Goal: Task Accomplishment & Management: Manage account settings

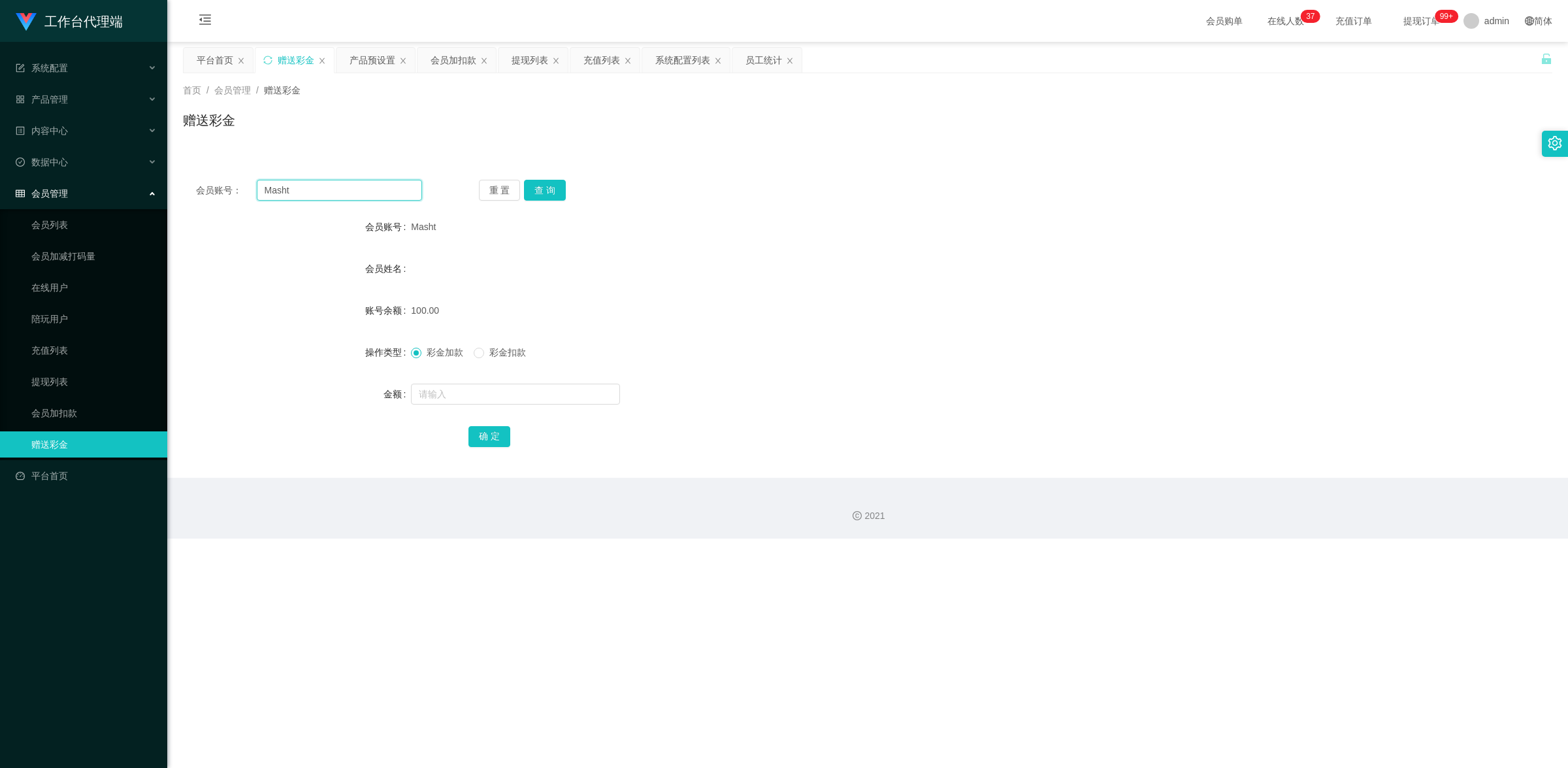
drag, startPoint x: 282, startPoint y: 190, endPoint x: 219, endPoint y: 177, distance: 64.3
click at [219, 177] on div "会员账号： Masht 重 置 查 询 会员账号 Masht 会员姓名 账号余额 100.00 操作类型 彩金加款 彩金扣款 金额 确 定" at bounding box center [868, 323] width 1369 height 311
paste input "97402304"
type input "97402304"
click at [542, 185] on button "查 询" at bounding box center [545, 190] width 42 height 21
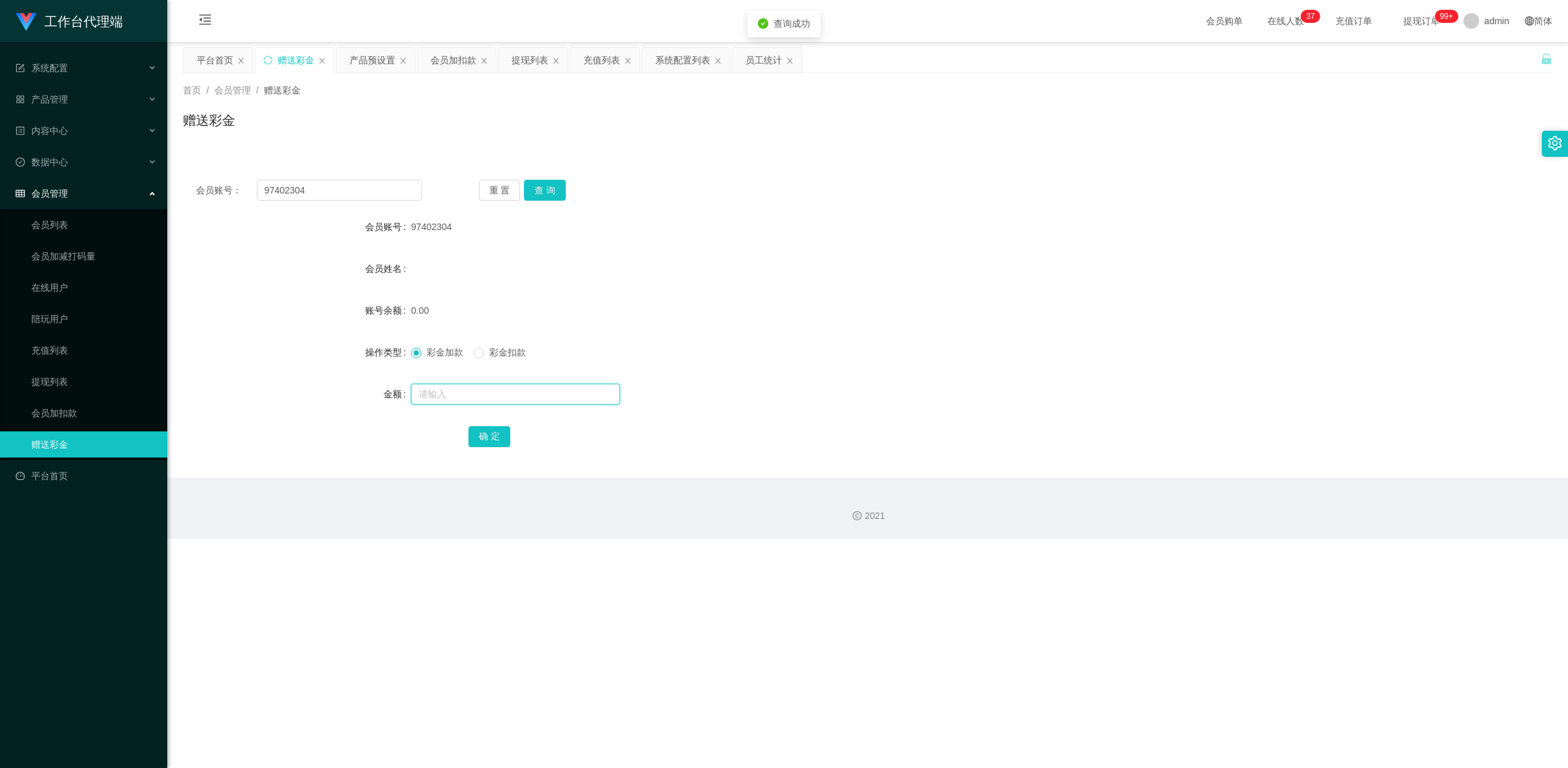
click at [449, 402] on input "text" at bounding box center [515, 394] width 209 height 21
type input "100"
click at [488, 436] on button "确 定" at bounding box center [489, 436] width 42 height 21
drag, startPoint x: 322, startPoint y: 193, endPoint x: 158, endPoint y: 158, distance: 167.7
click at [158, 158] on section "工作台代理端 系统配置 系统配置列表 管理员列表 管理员分组 systemPays 产品管理 产品列表 产品预设置 开奖记录 注单管理 即时注单 内容中心 站…" at bounding box center [784, 269] width 1568 height 538
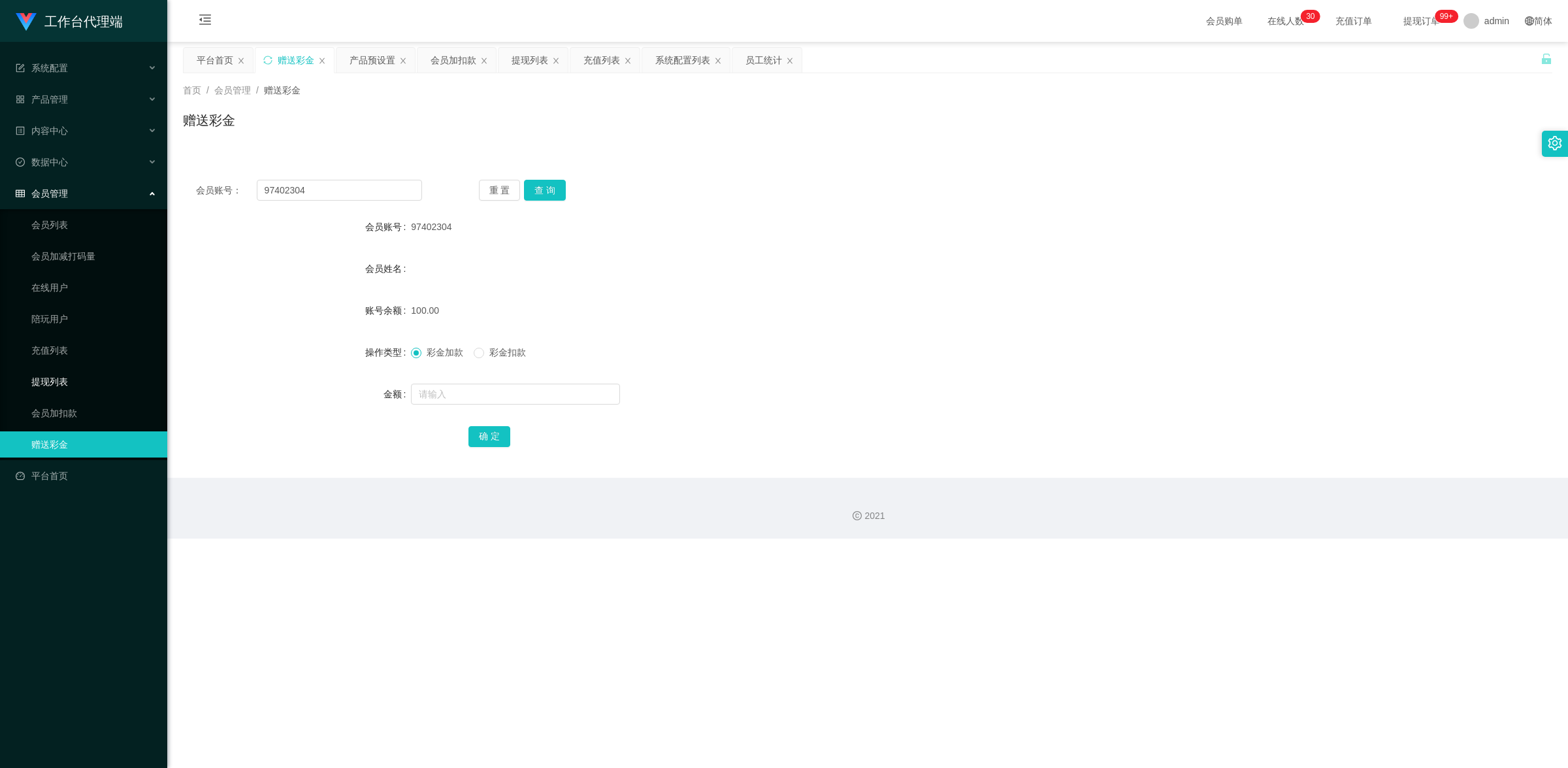
drag, startPoint x: 70, startPoint y: 379, endPoint x: 305, endPoint y: 208, distance: 290.6
click at [70, 379] on link "提现列表" at bounding box center [94, 382] width 126 height 26
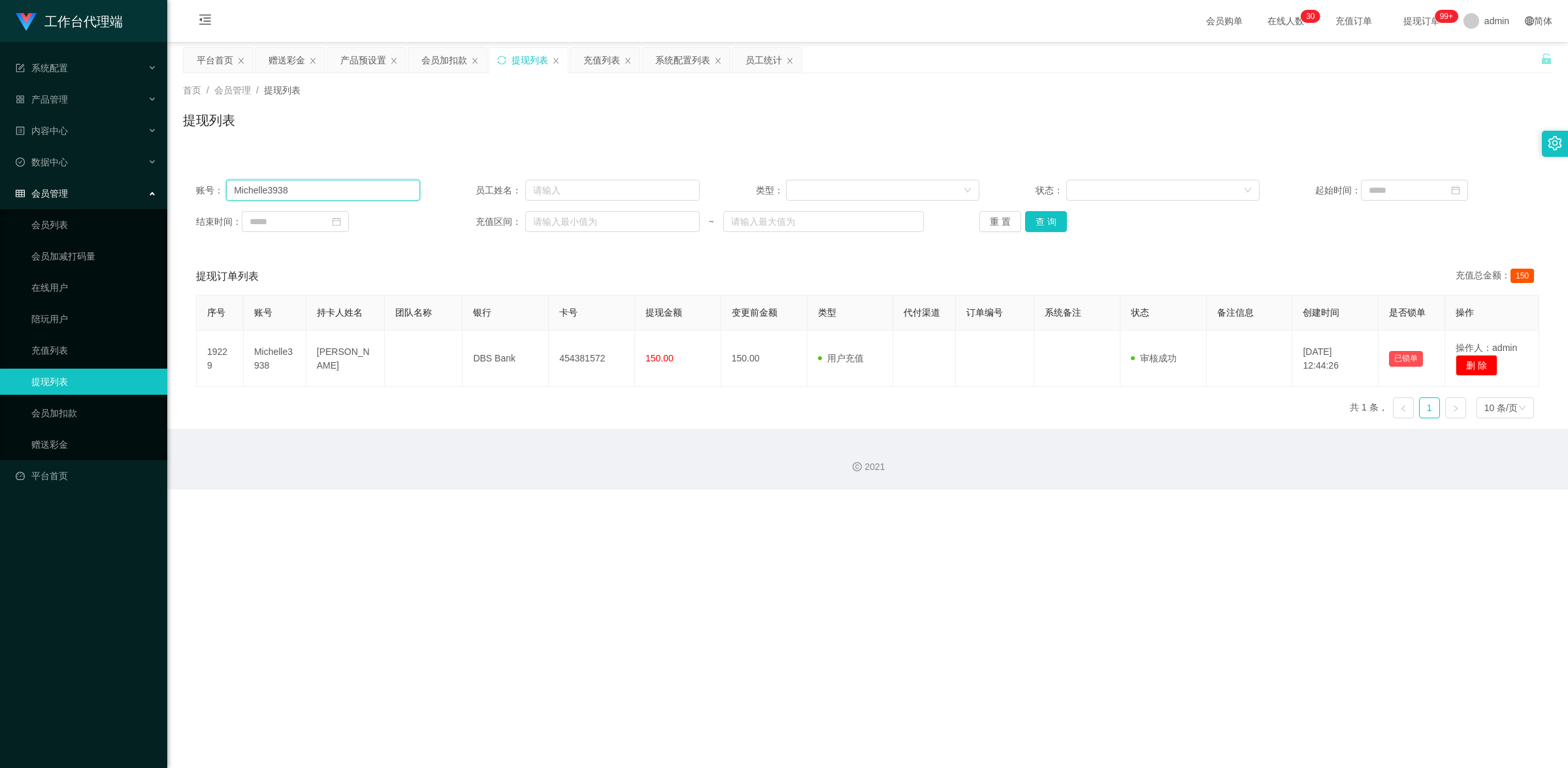
drag, startPoint x: 252, startPoint y: 191, endPoint x: 186, endPoint y: 198, distance: 66.4
click at [146, 177] on section "工作台代理端 系统配置 系统配置列表 管理员列表 管理员分组 systemPays 产品管理 产品列表 产品预设置 开奖记录 注单管理 即时注单 内容中心 站…" at bounding box center [784, 245] width 1568 height 489
paste input "97402304"
type input "97402304"
drag, startPoint x: 1067, startPoint y: 220, endPoint x: 1053, endPoint y: 221, distance: 14.0
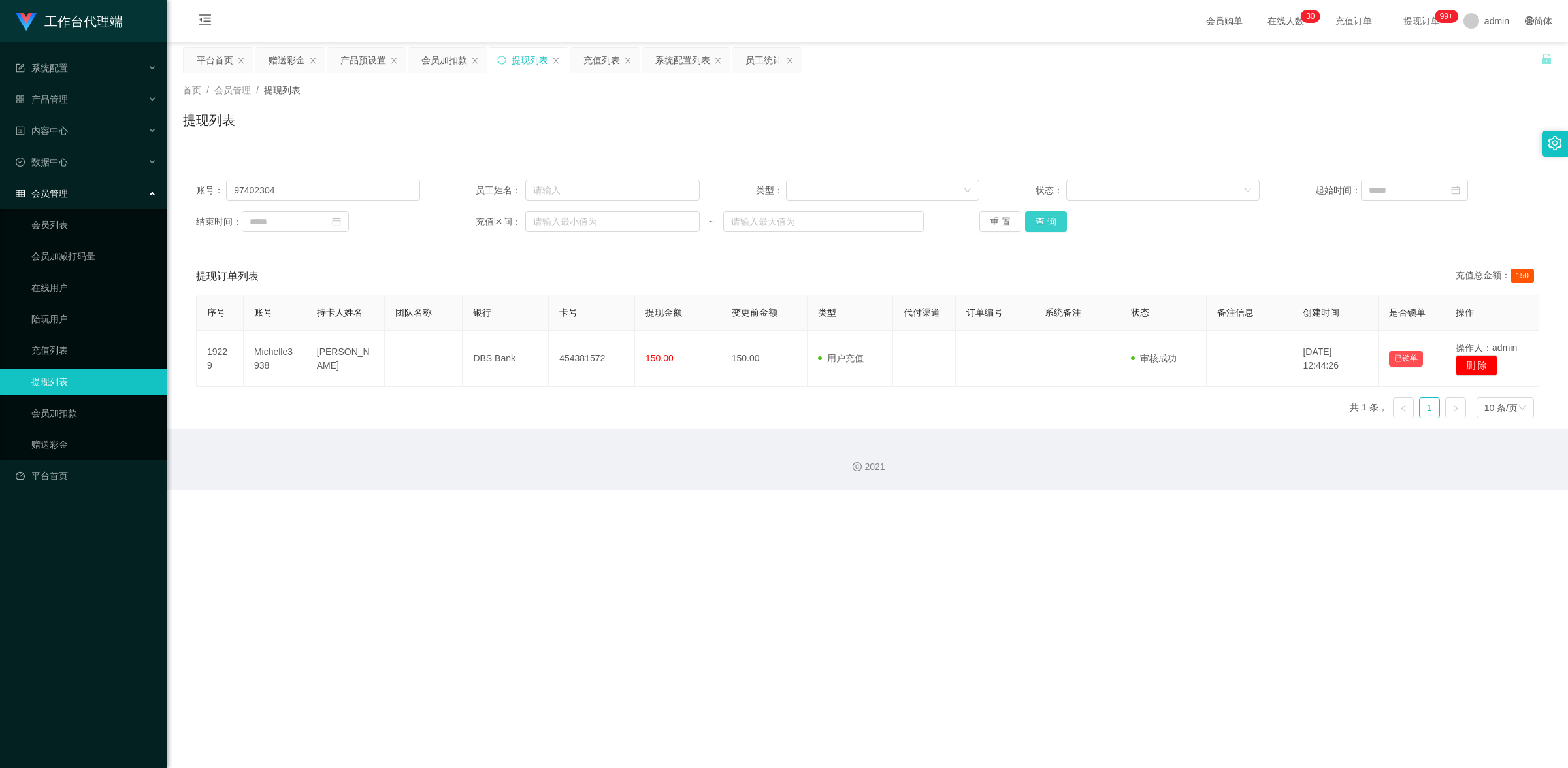
click at [1066, 220] on div "重 置 查 询" at bounding box center [1091, 222] width 224 height 21
click at [1052, 221] on button "查 询" at bounding box center [1046, 222] width 42 height 21
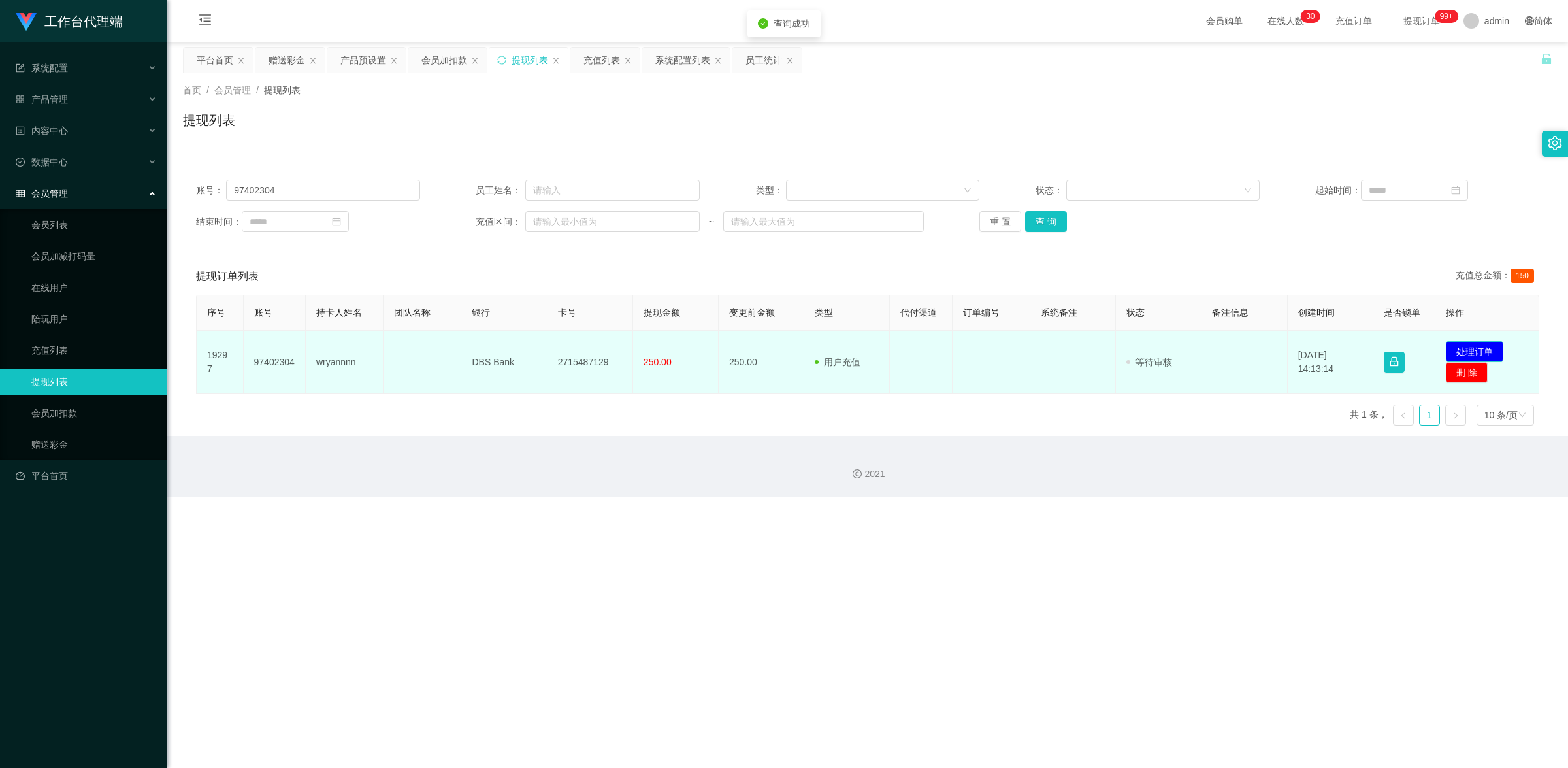
click at [1454, 352] on button "处理订单" at bounding box center [1474, 352] width 58 height 21
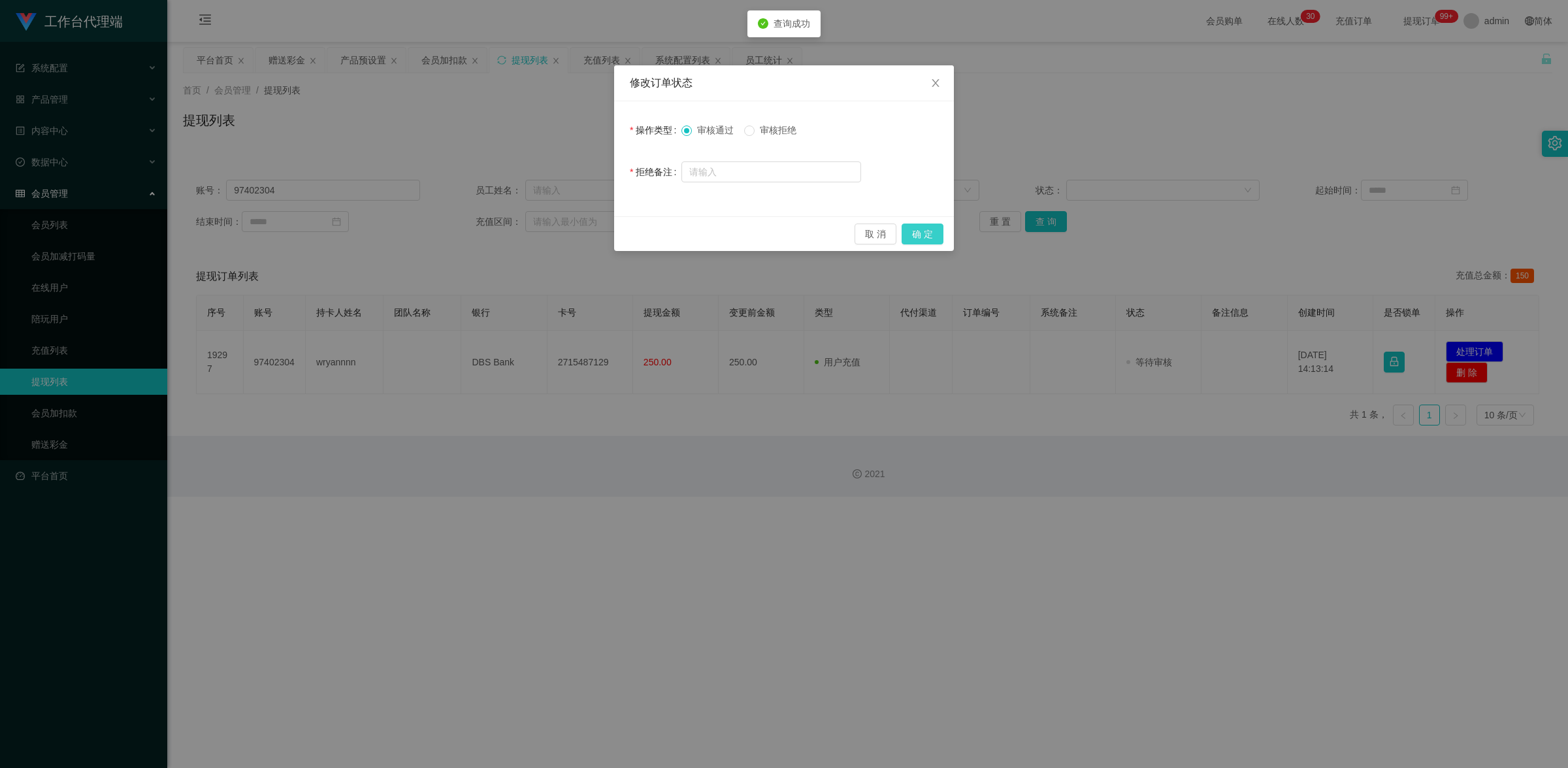
click at [916, 236] on button "确 定" at bounding box center [923, 234] width 42 height 21
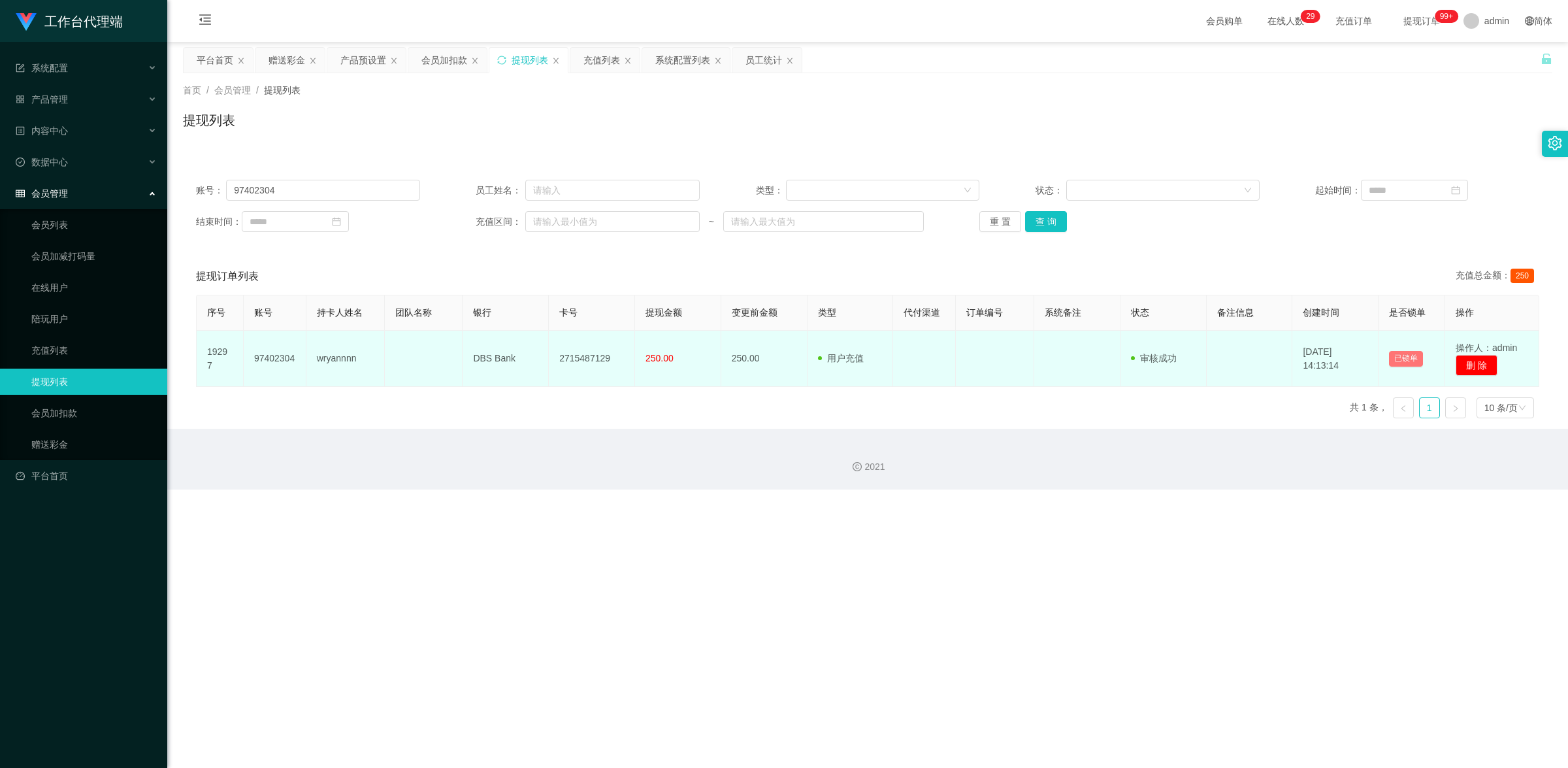
click at [1395, 357] on button "已锁单" at bounding box center [1406, 359] width 34 height 16
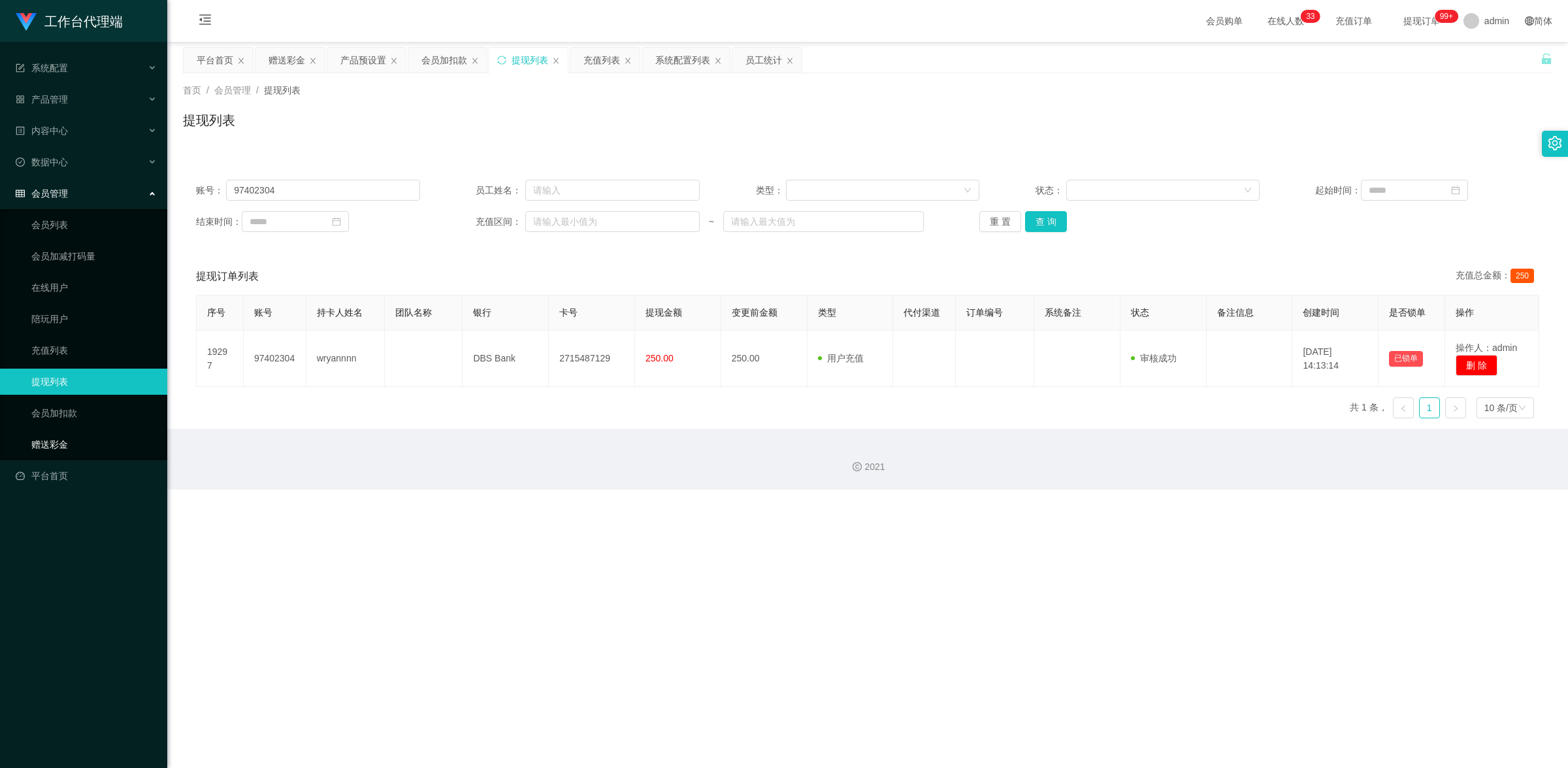
click at [82, 444] on link "赠送彩金" at bounding box center [94, 444] width 126 height 26
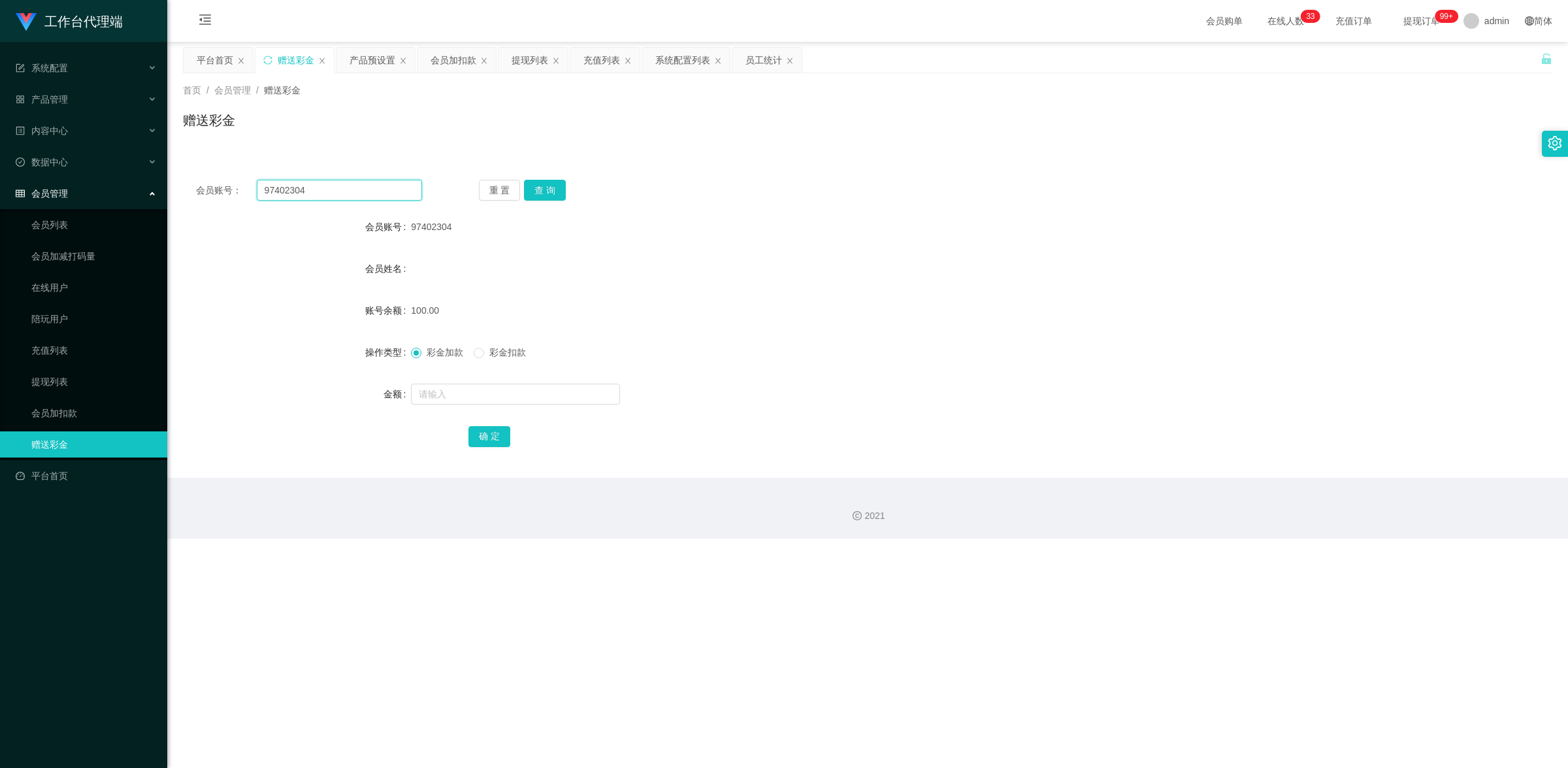
drag, startPoint x: 318, startPoint y: 194, endPoint x: 242, endPoint y: 175, distance: 78.3
click at [259, 179] on div "会员账号： 97402304 重 置 查 询 会员账号 97402304 会员姓名 账号余额 100.00 操作类型 彩金加款 彩金扣款 金额 确 定" at bounding box center [868, 323] width 1369 height 311
click at [549, 185] on button "查 询" at bounding box center [545, 190] width 42 height 21
click at [70, 390] on link "提现列表" at bounding box center [94, 382] width 126 height 26
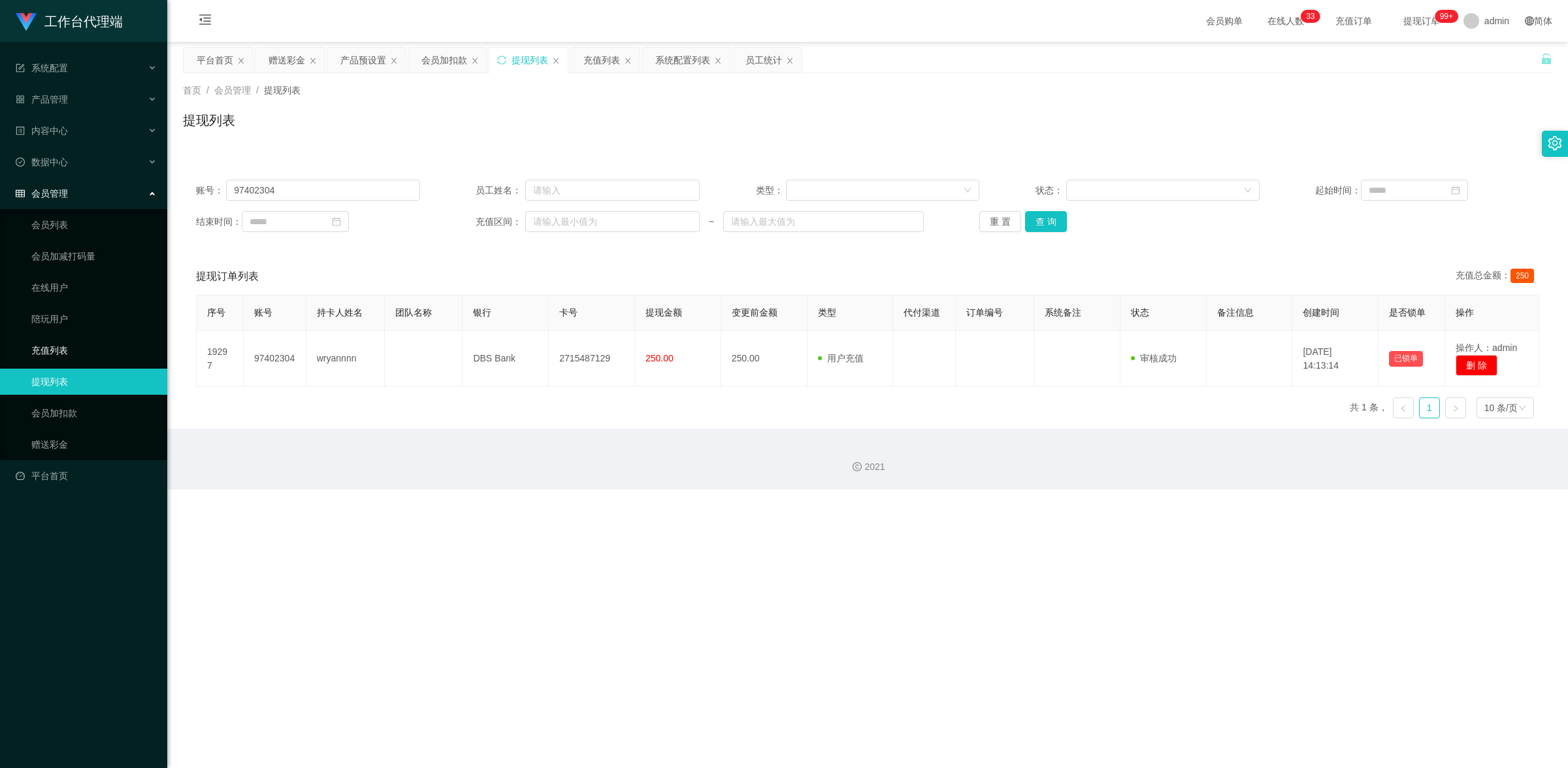
click at [106, 347] on link "充值列表" at bounding box center [94, 351] width 126 height 26
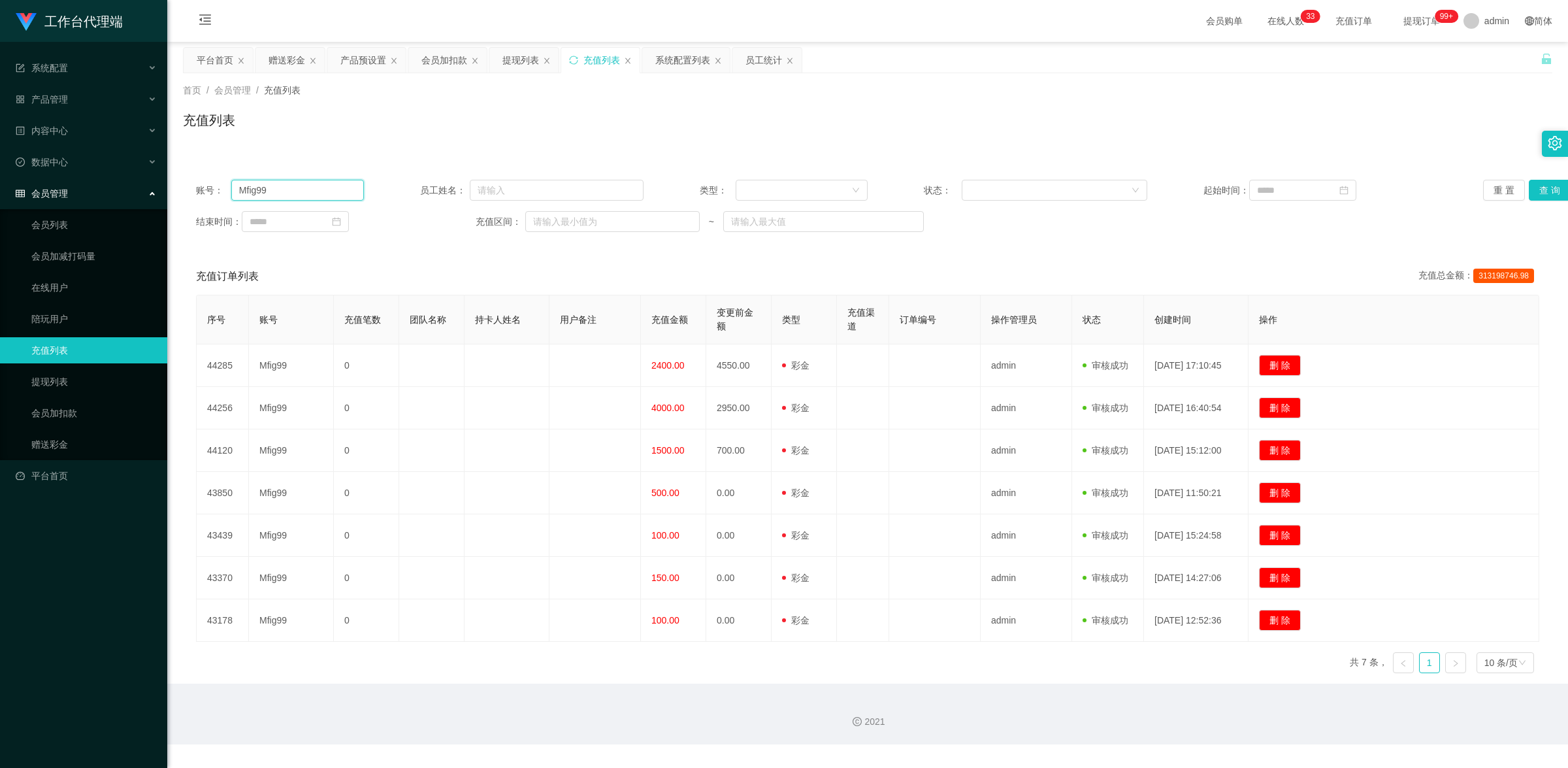
drag, startPoint x: 293, startPoint y: 194, endPoint x: 209, endPoint y: 181, distance: 85.0
click at [209, 181] on div "账号： Mfig99" at bounding box center [280, 190] width 168 height 21
paste input "97402304"
click at [1539, 185] on button "查 询" at bounding box center [1550, 190] width 42 height 21
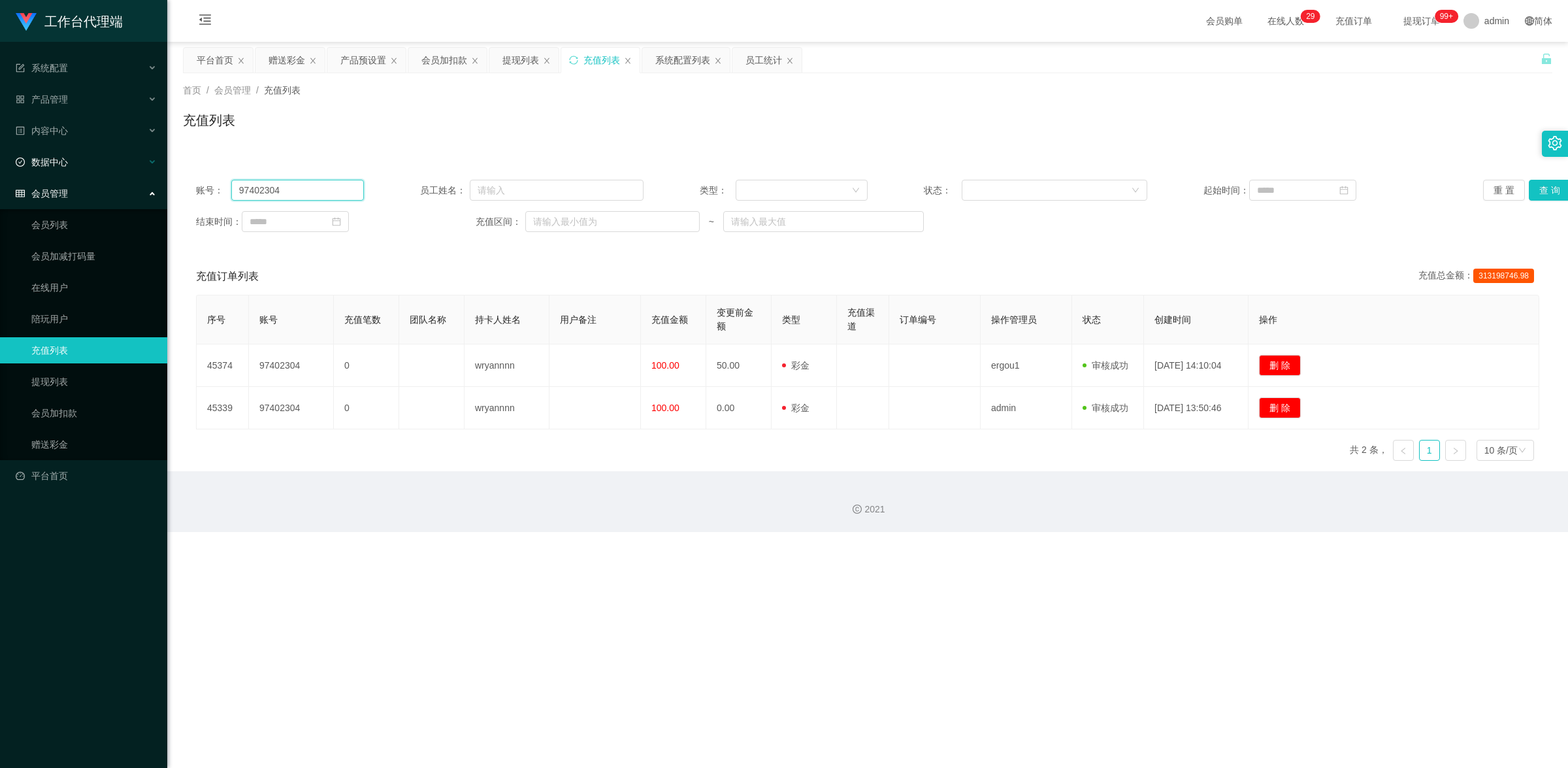
drag, startPoint x: 309, startPoint y: 190, endPoint x: 156, endPoint y: 169, distance: 154.4
click at [158, 169] on section "工作台代理端 系统配置 系统配置列表 管理员列表 管理员分组 systemPays 产品管理 产品列表 产品预设置 开奖记录 注单管理 即时注单 内容中心 站…" at bounding box center [784, 266] width 1568 height 532
paste input "Masht"
type input "Masht"
click at [1534, 182] on button "查 询" at bounding box center [1550, 190] width 42 height 21
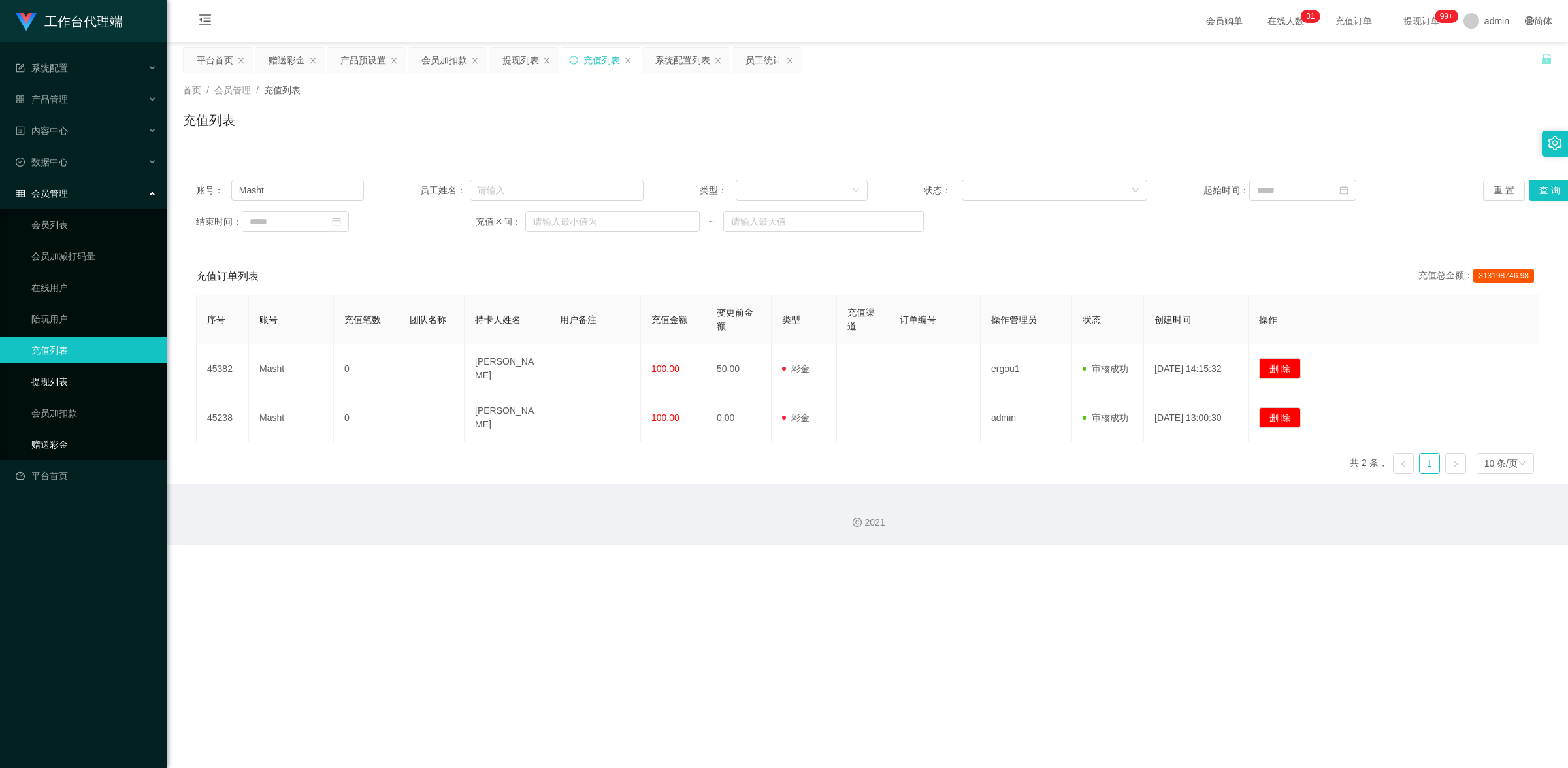
drag, startPoint x: 85, startPoint y: 433, endPoint x: 165, endPoint y: 388, distance: 91.8
click at [85, 433] on link "赠送彩金" at bounding box center [94, 444] width 126 height 26
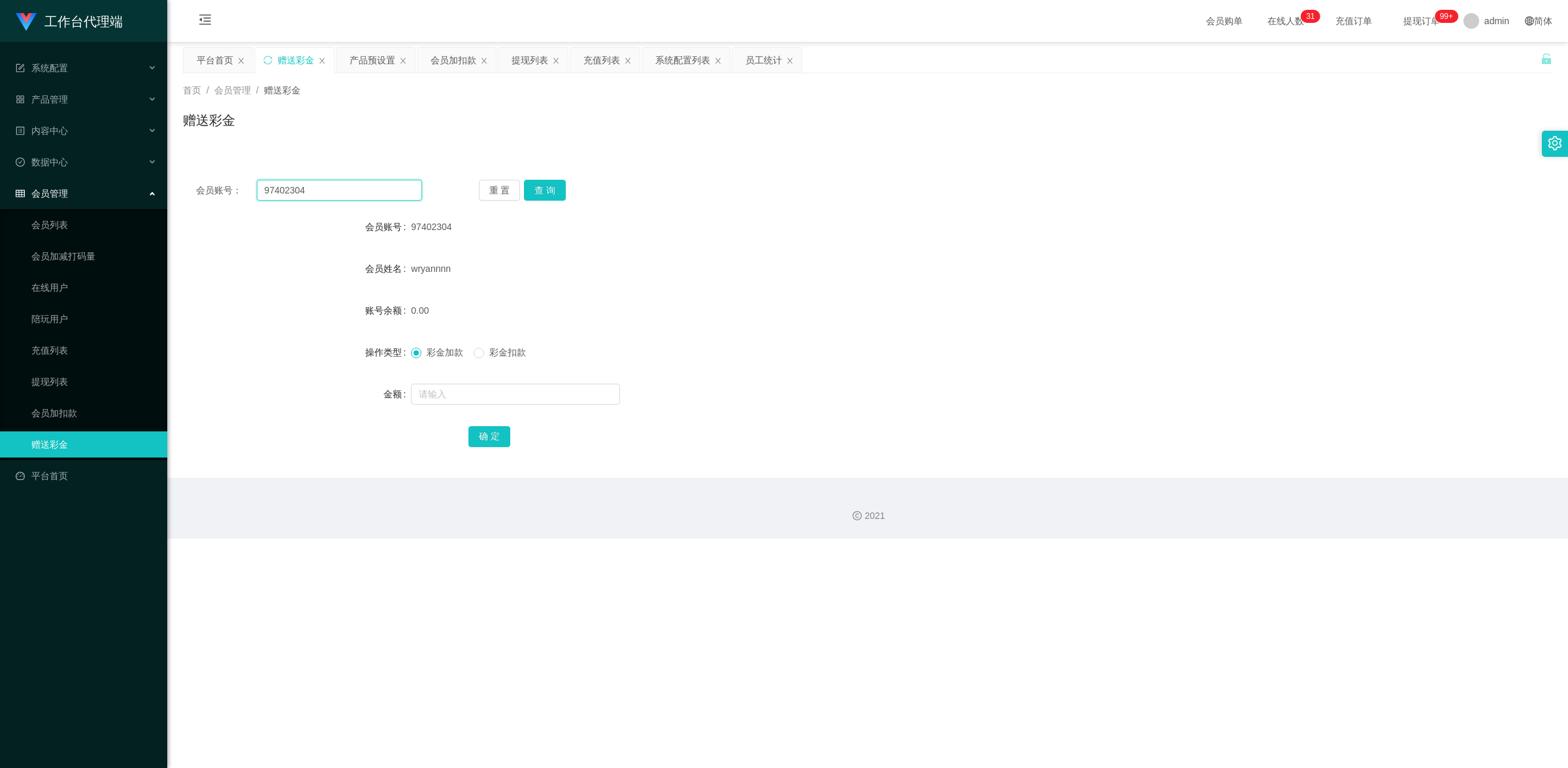
drag, startPoint x: 315, startPoint y: 197, endPoint x: 175, endPoint y: 160, distance: 144.8
click at [155, 157] on section "工作台代理端 系统配置 系统配置列表 管理员列表 管理员分组 systemPays 产品管理 产品列表 产品预设置 开奖记录 注单管理 即时注单 内容中心 站…" at bounding box center [784, 269] width 1568 height 538
paste input "Masht"
type input "Masht"
click at [549, 187] on button "查 询" at bounding box center [545, 190] width 42 height 21
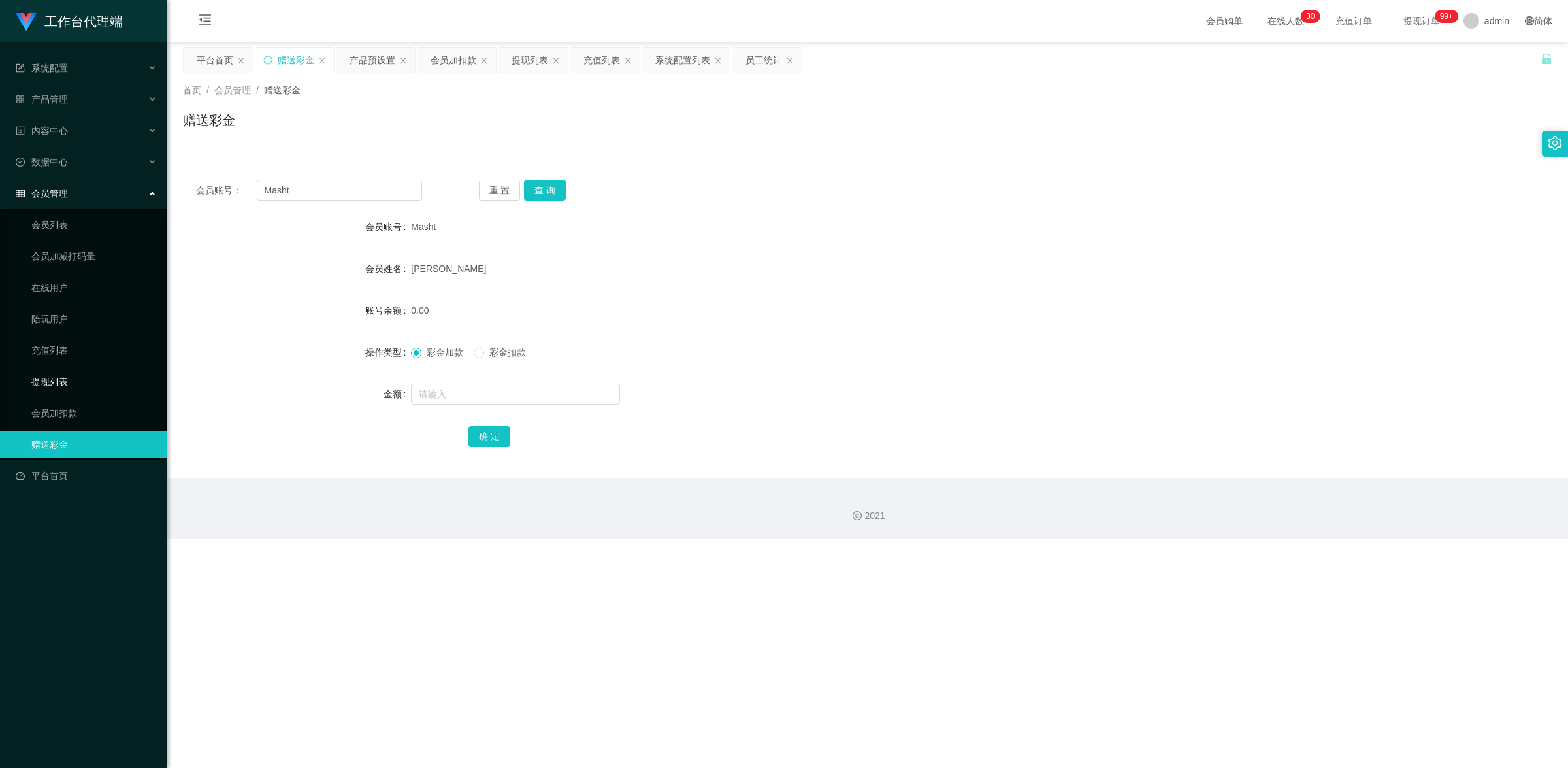
click at [63, 377] on link "提现列表" at bounding box center [94, 382] width 126 height 26
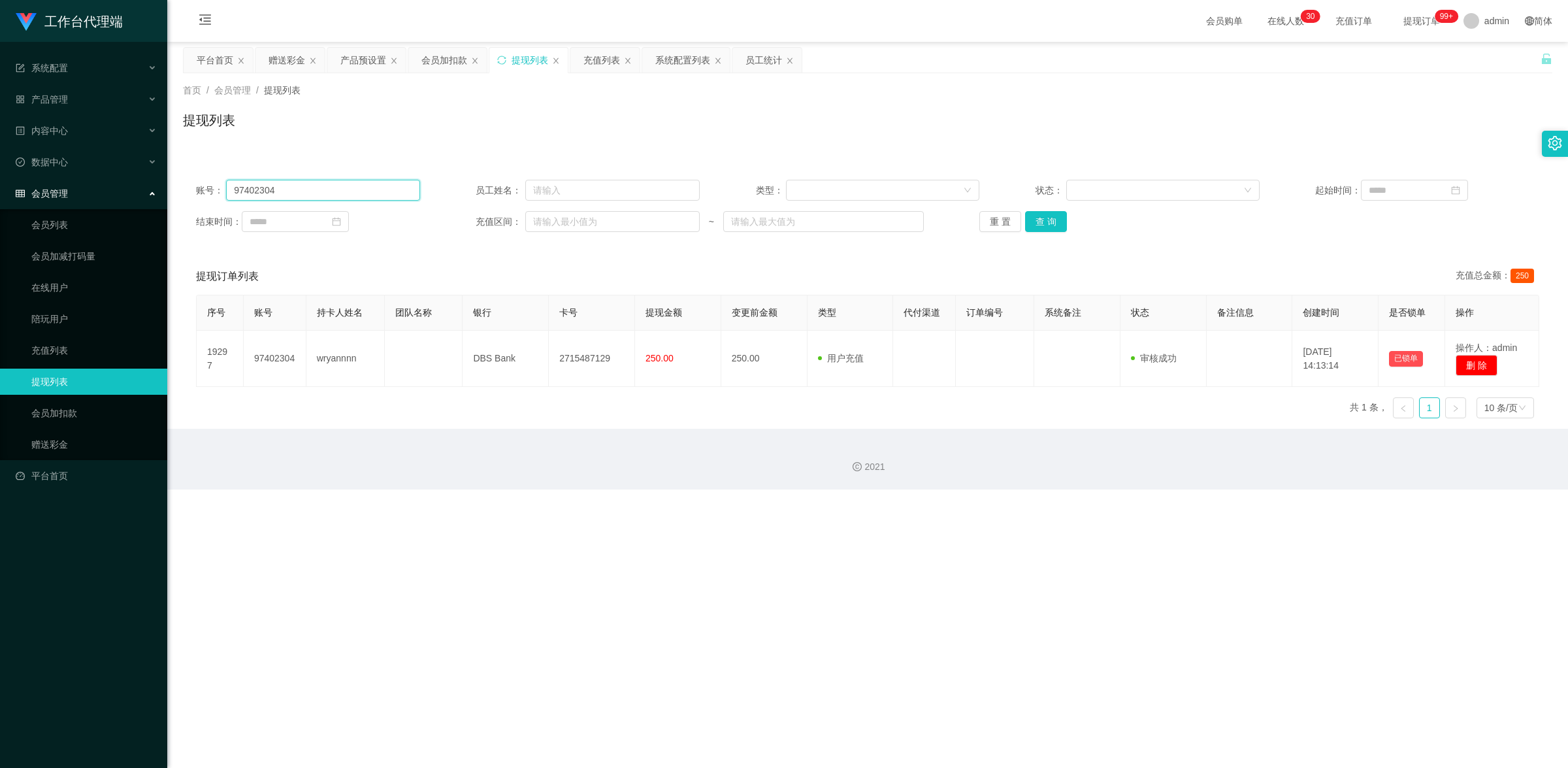
drag, startPoint x: 306, startPoint y: 194, endPoint x: 119, endPoint y: 177, distance: 187.8
click at [123, 177] on section "工作台代理端 系统配置 系统配置列表 管理员列表 管理员分组 systemPays 产品管理 产品列表 产品预设置 开奖记录 注单管理 即时注单 内容中心 站…" at bounding box center [784, 245] width 1568 height 489
paste input "Masht"
click at [1047, 222] on button "查 询" at bounding box center [1046, 222] width 42 height 21
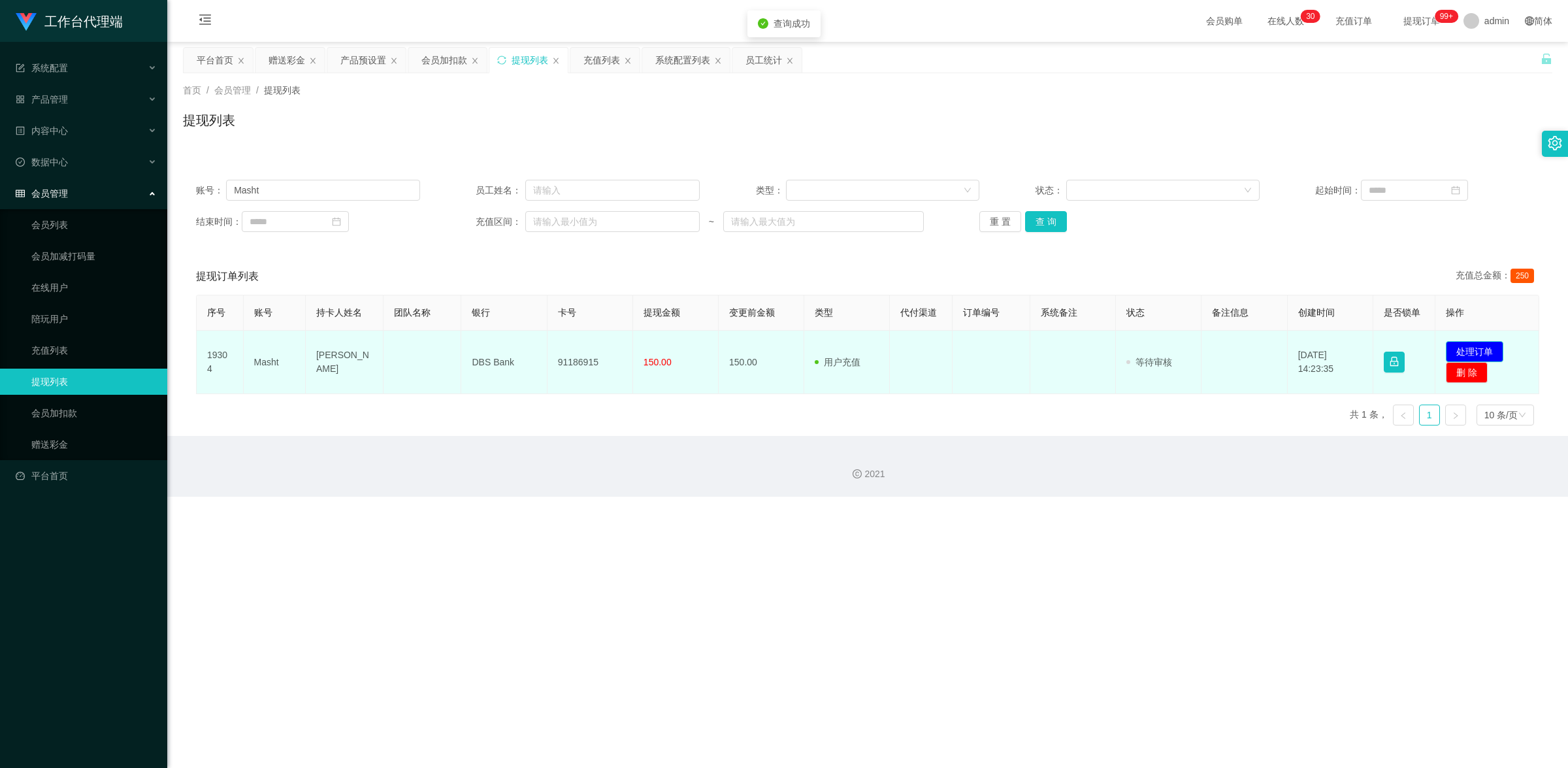
click at [1461, 352] on button "处理订单" at bounding box center [1474, 352] width 58 height 21
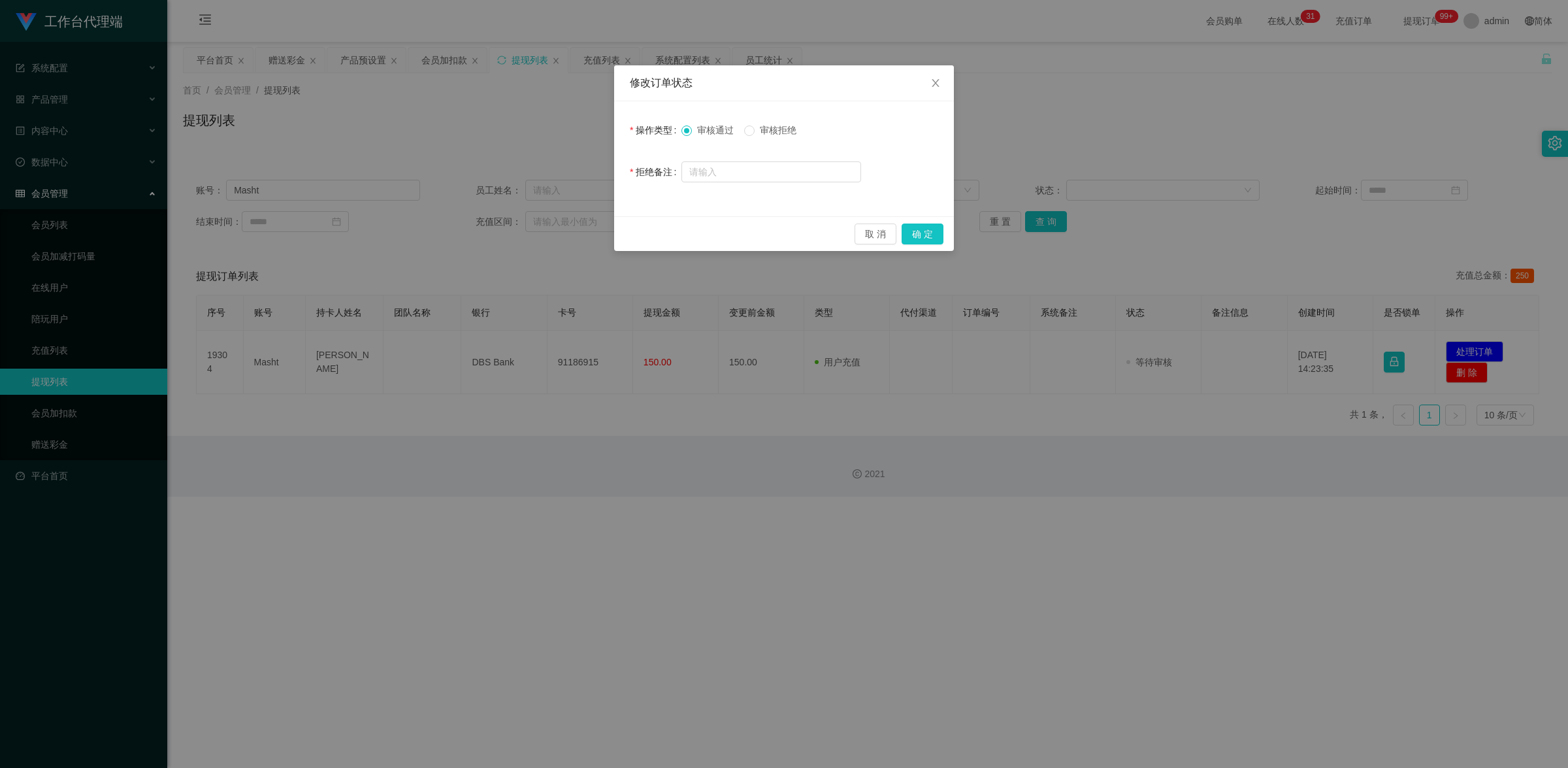
click at [925, 245] on div "取 消 确 定" at bounding box center [784, 234] width 340 height 35
click at [928, 239] on button "确 定" at bounding box center [923, 234] width 42 height 21
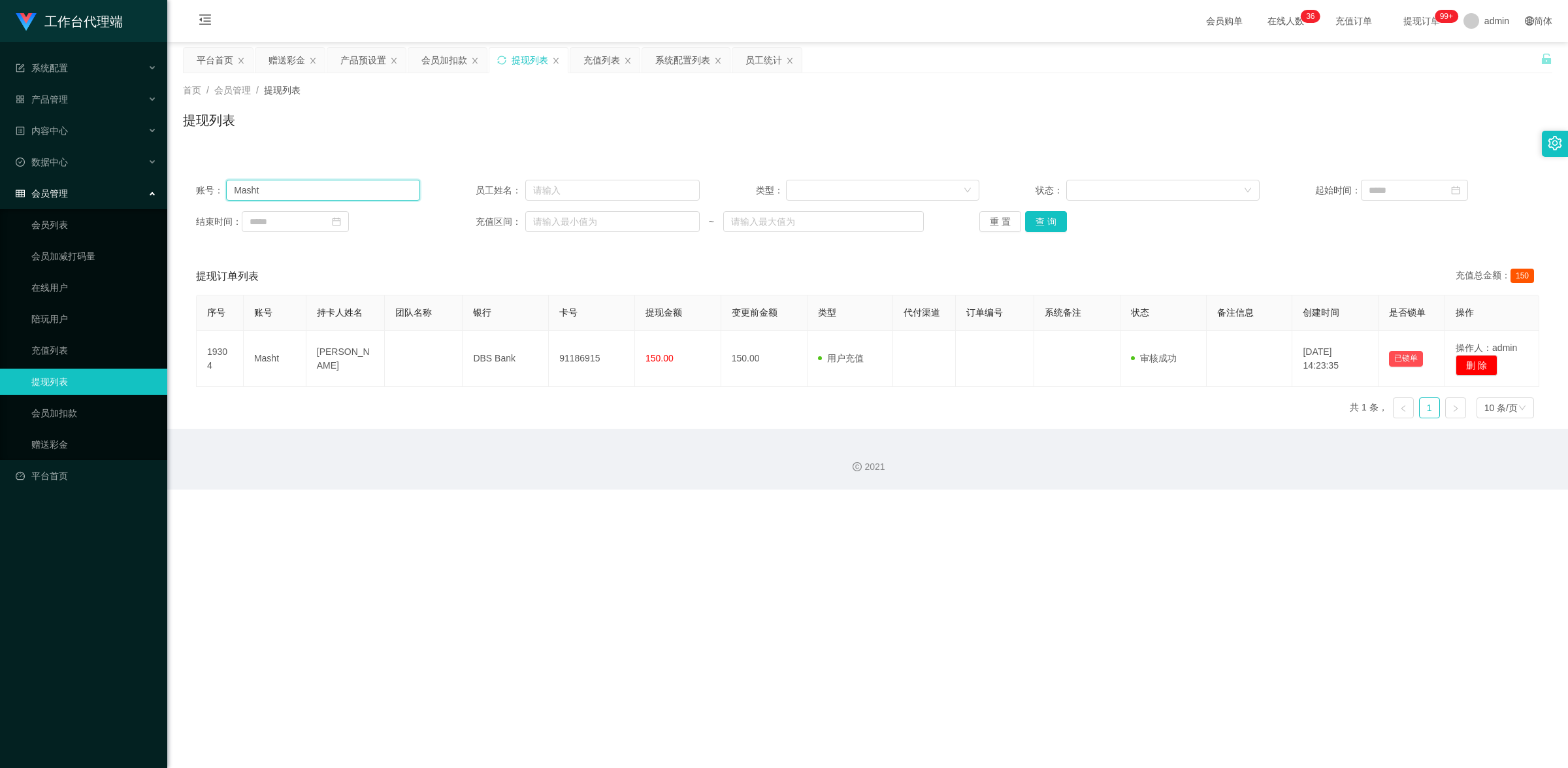
drag, startPoint x: 289, startPoint y: 195, endPoint x: 156, endPoint y: 185, distance: 133.4
click at [156, 185] on section "工作台代理端 系统配置 系统配置列表 管理员列表 管理员分组 systemPays 产品管理 产品列表 产品预设置 开奖记录 注单管理 即时注单 内容中心 站…" at bounding box center [784, 245] width 1568 height 489
paste input "ichelle3938"
type input "Michelle3938"
click at [1031, 224] on button "查 询" at bounding box center [1046, 222] width 42 height 21
